Goal: Find specific page/section: Find specific page/section

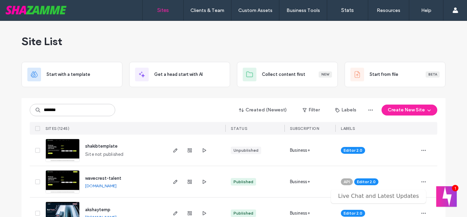
type input "*******"
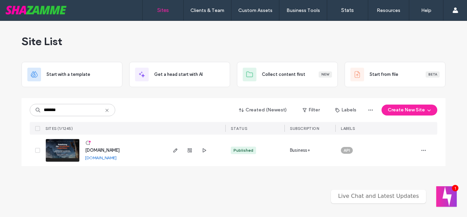
click at [117, 150] on span "www.horizonrecruit.com" at bounding box center [102, 150] width 35 height 5
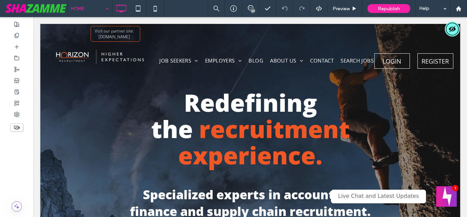
click at [100, 10] on input at bounding box center [88, 8] width 34 height 17
type input "*********"
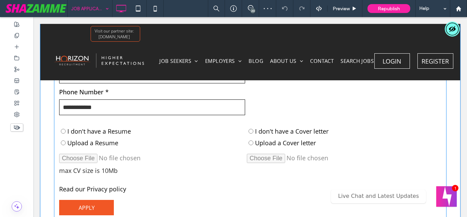
scroll to position [209, 0]
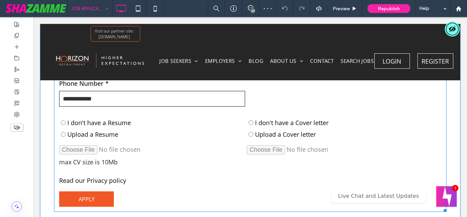
click at [279, 104] on span at bounding box center [250, 91] width 393 height 241
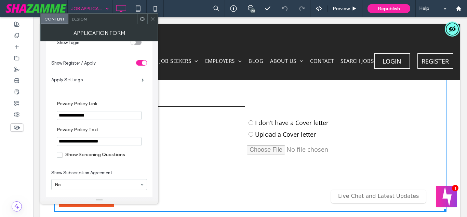
scroll to position [78, 0]
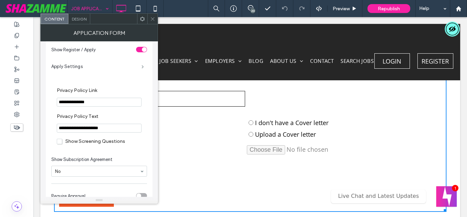
click at [144, 68] on span at bounding box center [143, 66] width 2 height 3
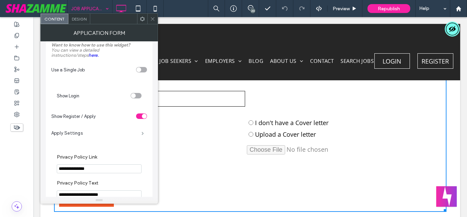
scroll to position [0, 0]
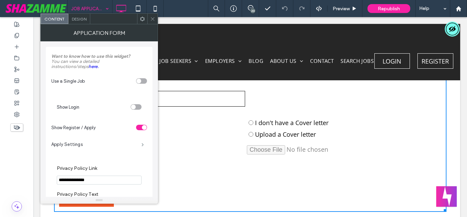
click at [142, 143] on span at bounding box center [143, 144] width 2 height 3
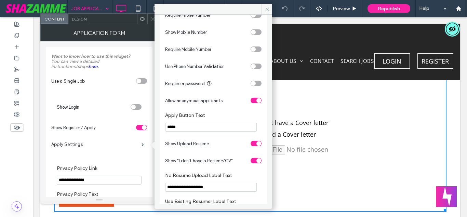
scroll to position [768, 0]
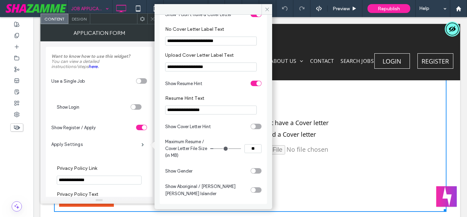
click at [149, 19] on div at bounding box center [152, 19] width 10 height 10
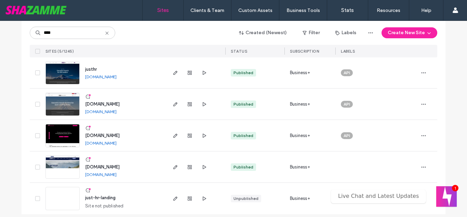
scroll to position [83, 0]
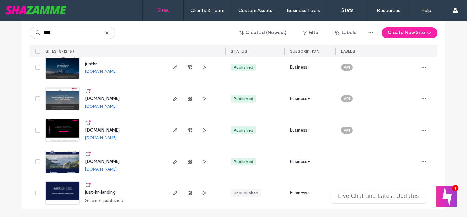
type input "****"
click at [107, 159] on span "www.just-hr.ca" at bounding box center [102, 161] width 35 height 5
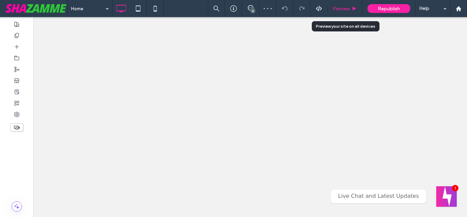
click at [345, 10] on span "Preview" at bounding box center [341, 9] width 17 height 6
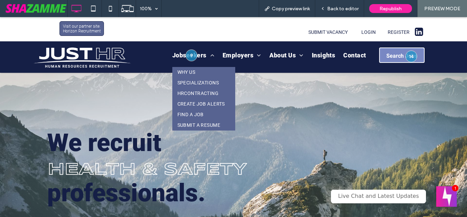
click at [195, 113] on span "FIND A JOB" at bounding box center [191, 114] width 26 height 7
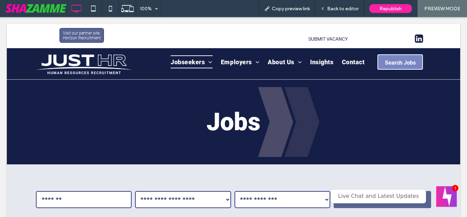
scroll to position [85, 0]
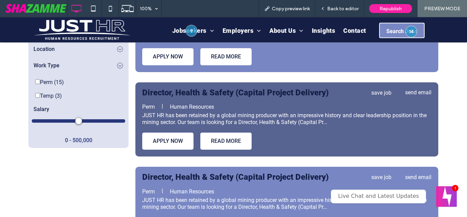
scroll to position [350, 0]
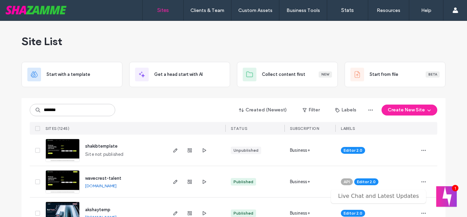
type input "*******"
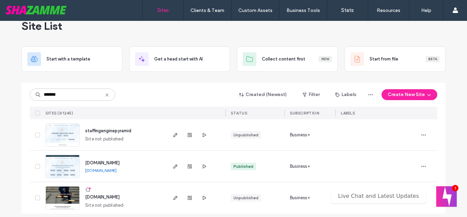
scroll to position [20, 0]
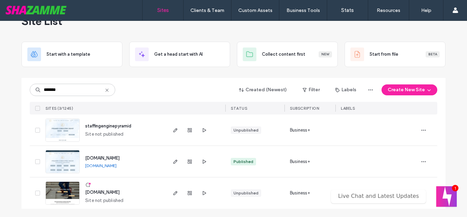
click at [106, 155] on div "www.pyramidcg.com www.pyramidcg.com" at bounding box center [123, 161] width 86 height 31
click at [105, 158] on span "www.pyramidcg.com" at bounding box center [102, 158] width 35 height 5
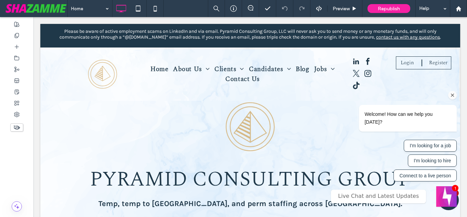
click at [452, 99] on icon "Chat attention grabber" at bounding box center [453, 95] width 6 height 6
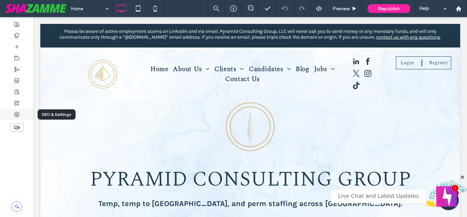
click at [25, 115] on div at bounding box center [17, 114] width 34 height 11
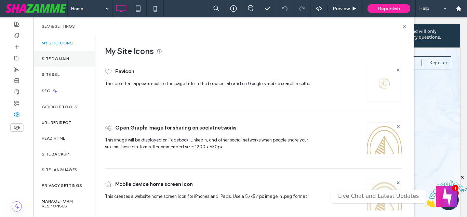
click at [61, 61] on label "Site Domain" at bounding box center [55, 58] width 27 height 5
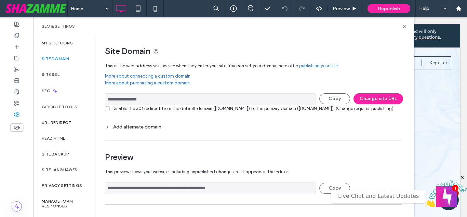
drag, startPoint x: 163, startPoint y: 101, endPoint x: 64, endPoint y: 112, distance: 100.1
click at [105, 105] on input "**********" at bounding box center [210, 99] width 211 height 12
